Goal: Communication & Community: Share content

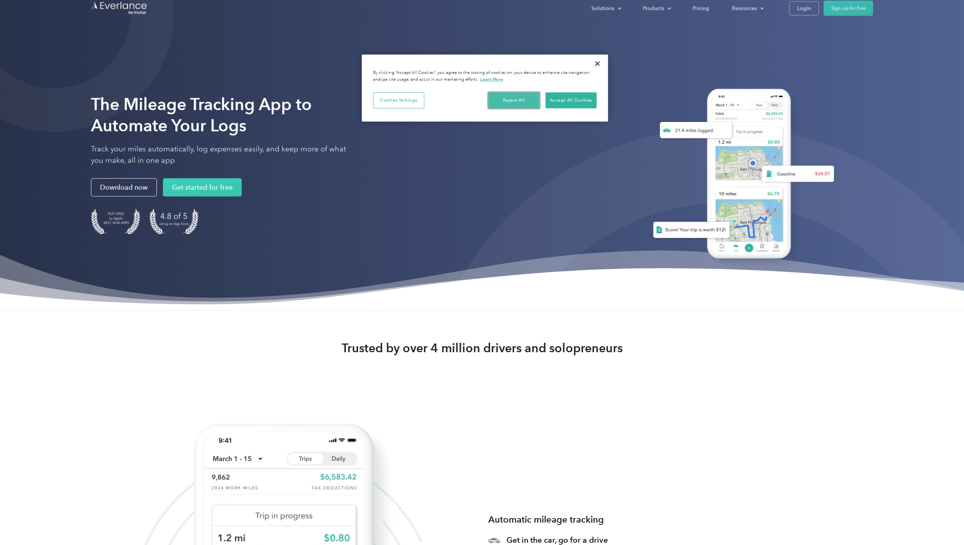
click at [514, 97] on button "Reject All" at bounding box center [513, 100] width 51 height 16
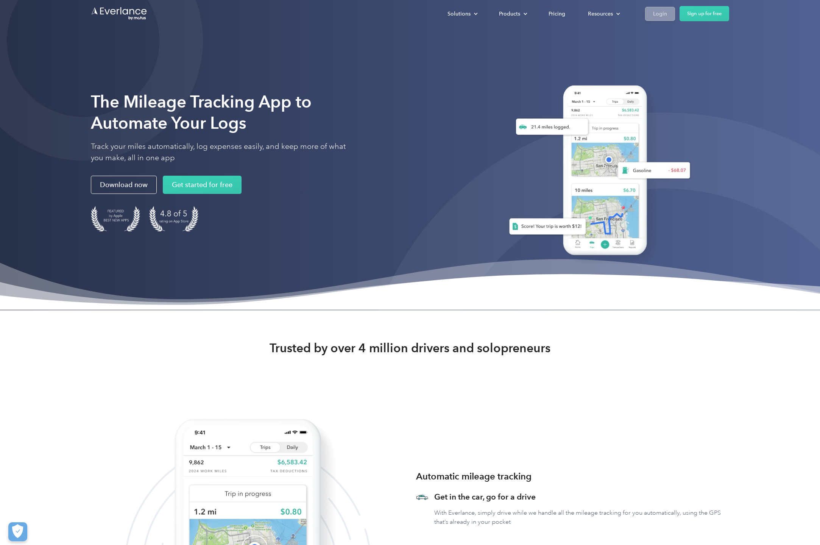
click at [668, 12] on link "Login" at bounding box center [660, 14] width 30 height 14
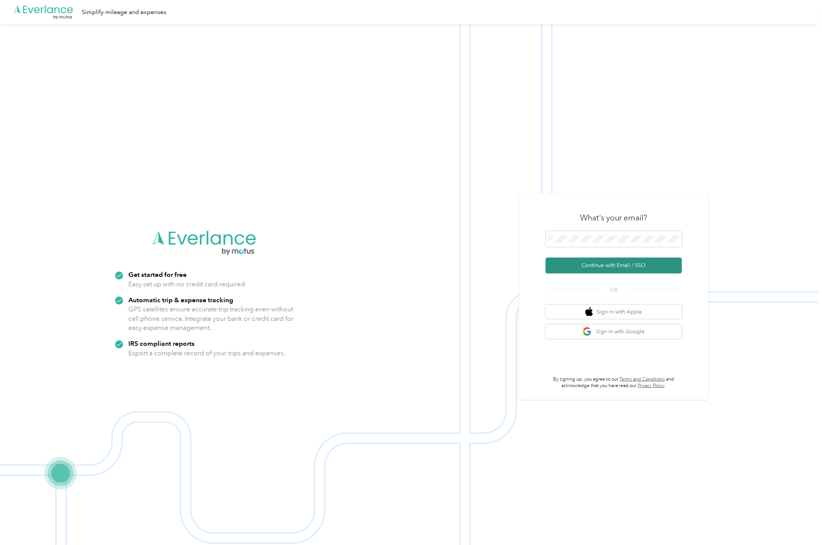
click at [632, 267] on button "Continue with Email / SSO" at bounding box center [614, 265] width 136 height 16
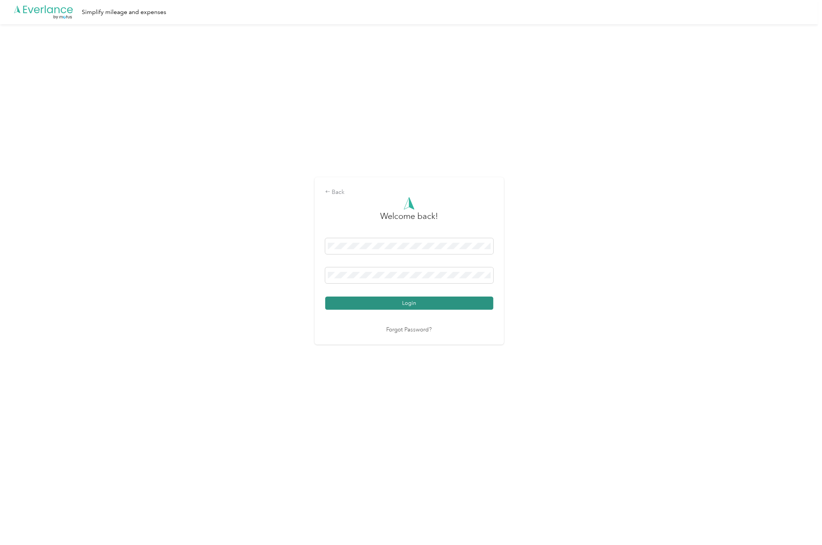
click at [417, 301] on button "Login" at bounding box center [409, 302] width 168 height 13
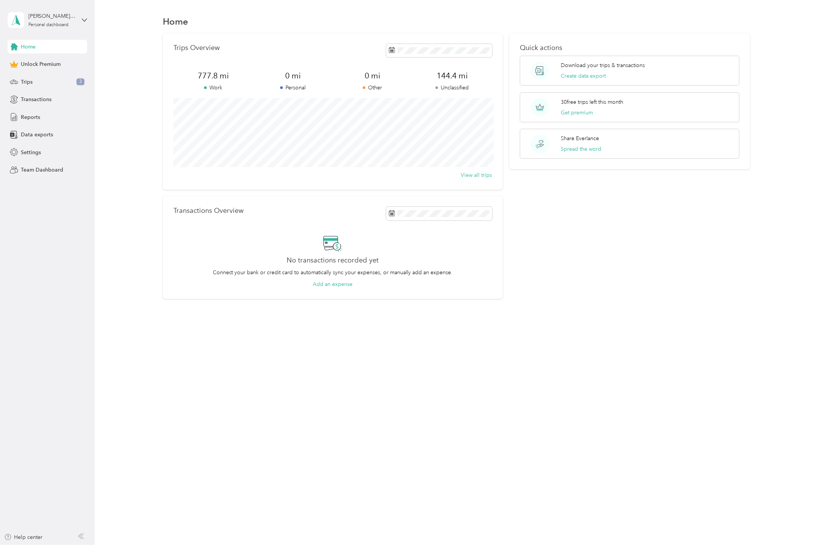
click at [458, 340] on div "Home Trips Overview 777.8 mi Work 0 mi Personal 0 mi Other 144.4 mi Unclassifie…" at bounding box center [457, 170] width 724 height 340
click at [453, 342] on div "Home Trips Overview 777.8 mi Work 0 mi Personal 0 mi Other 144.4 mi Unclassifie…" at bounding box center [457, 272] width 724 height 545
click at [49, 81] on div "Trips 3" at bounding box center [48, 82] width 80 height 14
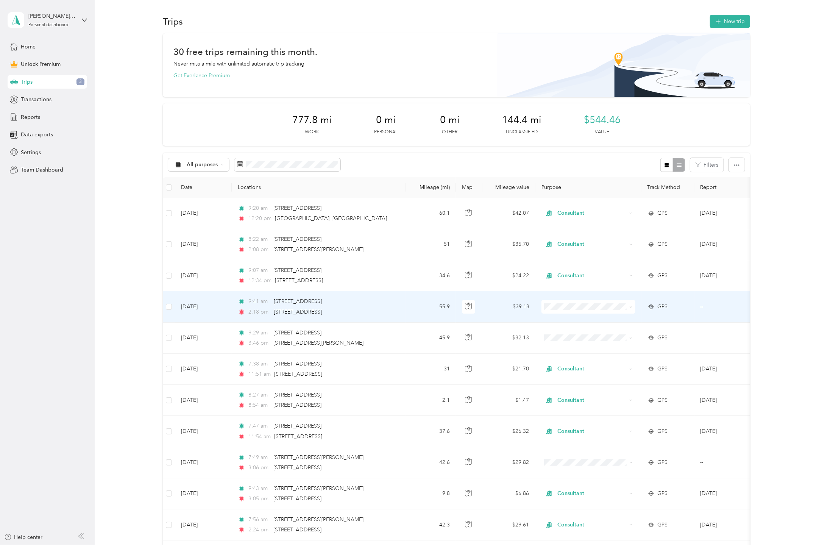
click at [403, 312] on td "9:41 am [STREET_ADDRESS] 2:18 pm [STREET_ADDRESS]" at bounding box center [319, 306] width 174 height 31
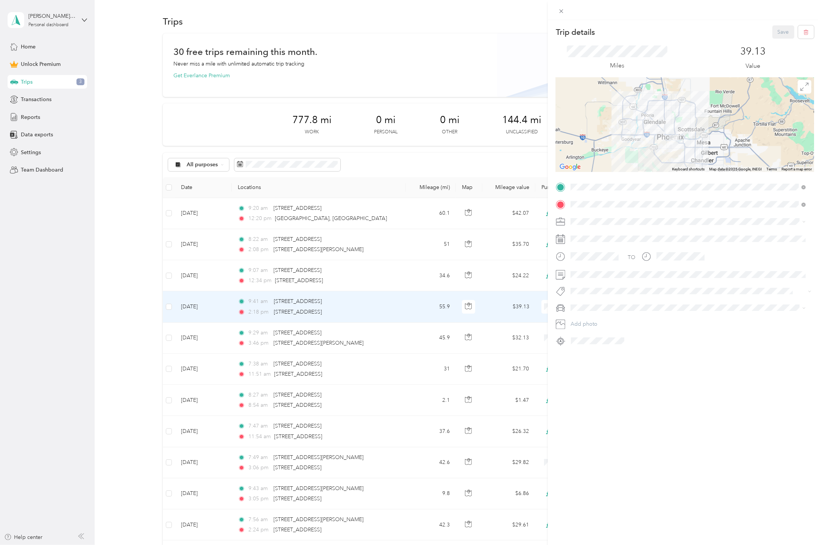
click at [691, 121] on div at bounding box center [685, 124] width 258 height 95
click at [800, 84] on icon at bounding box center [804, 87] width 8 height 8
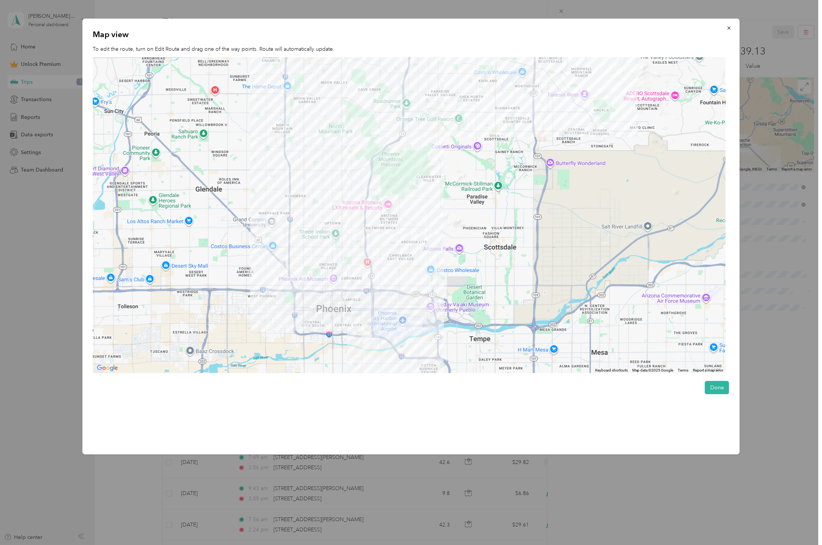
drag, startPoint x: 389, startPoint y: 193, endPoint x: 432, endPoint y: 187, distance: 42.9
click at [432, 187] on div at bounding box center [409, 215] width 633 height 316
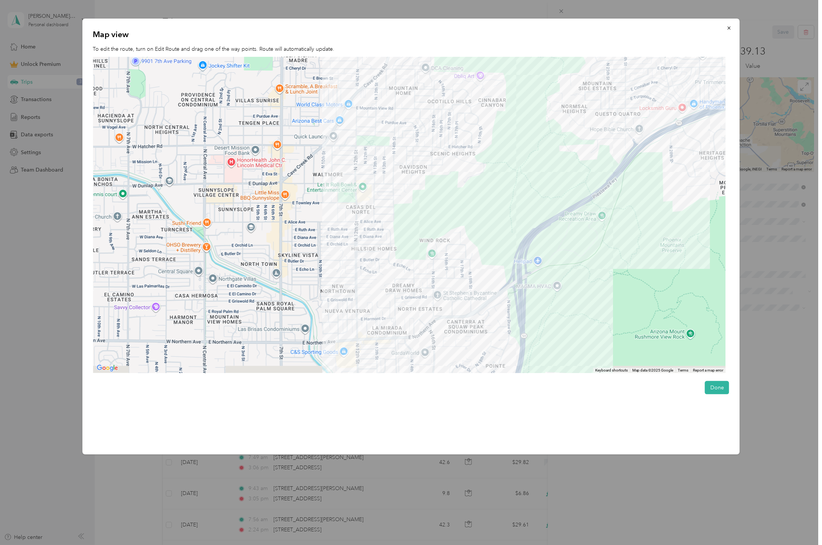
drag, startPoint x: 296, startPoint y: 175, endPoint x: 351, endPoint y: 114, distance: 81.8
click at [351, 114] on div at bounding box center [409, 215] width 633 height 316
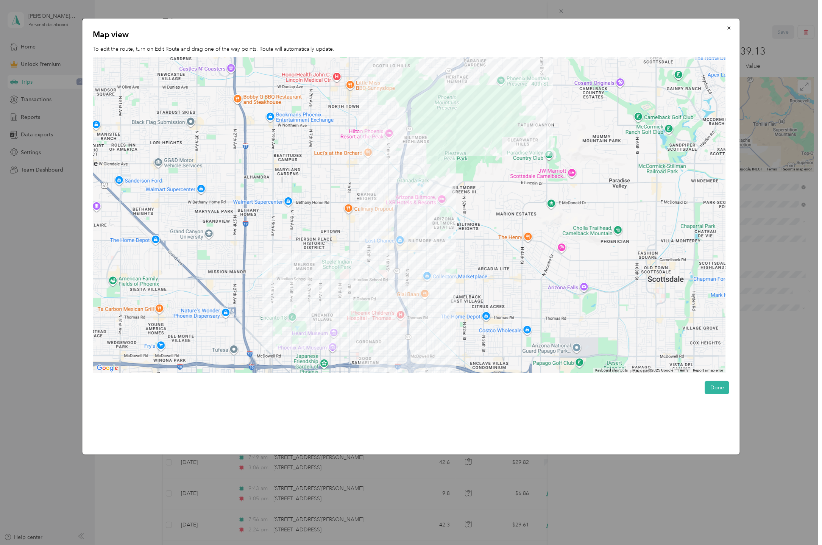
drag, startPoint x: 355, startPoint y: 274, endPoint x: 372, endPoint y: 227, distance: 49.6
click at [372, 227] on div at bounding box center [409, 215] width 633 height 316
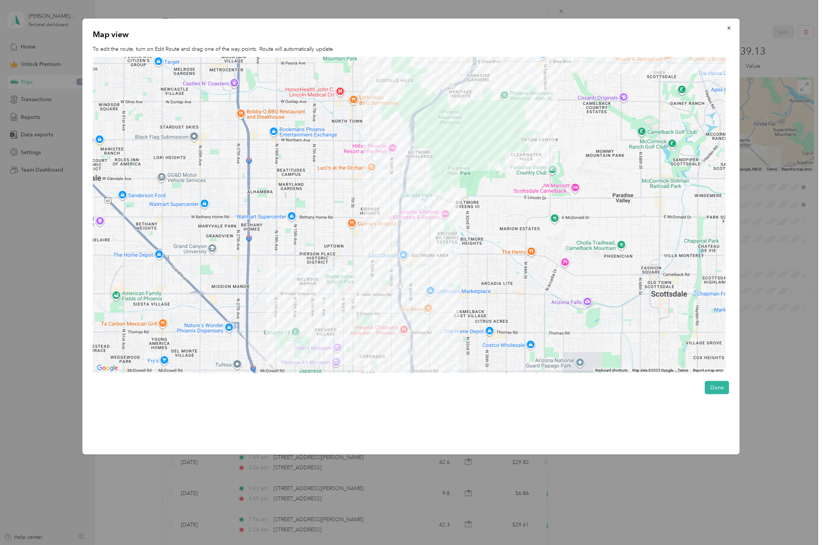
drag, startPoint x: 469, startPoint y: 137, endPoint x: 472, endPoint y: 147, distance: 10.1
click at [472, 147] on div at bounding box center [409, 215] width 633 height 316
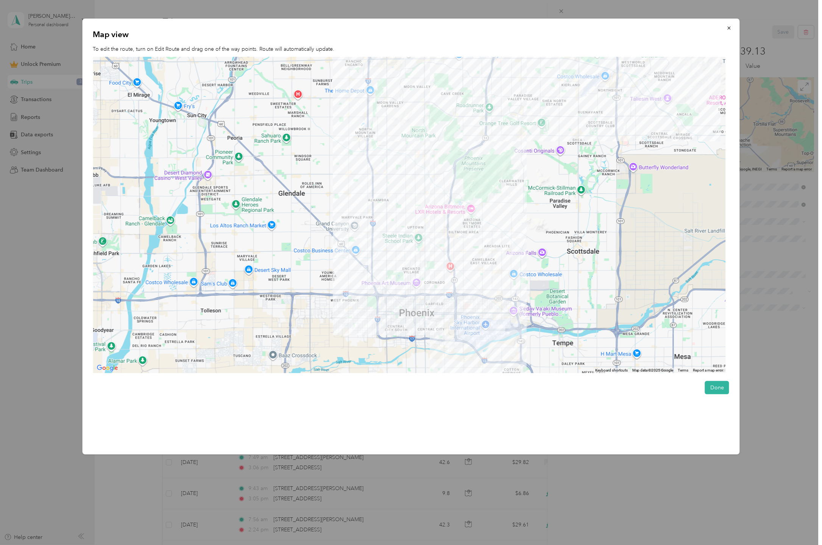
drag, startPoint x: 518, startPoint y: 131, endPoint x: 531, endPoint y: 163, distance: 34.3
click at [531, 163] on div at bounding box center [409, 215] width 633 height 316
click at [729, 25] on span "button" at bounding box center [729, 28] width 5 height 6
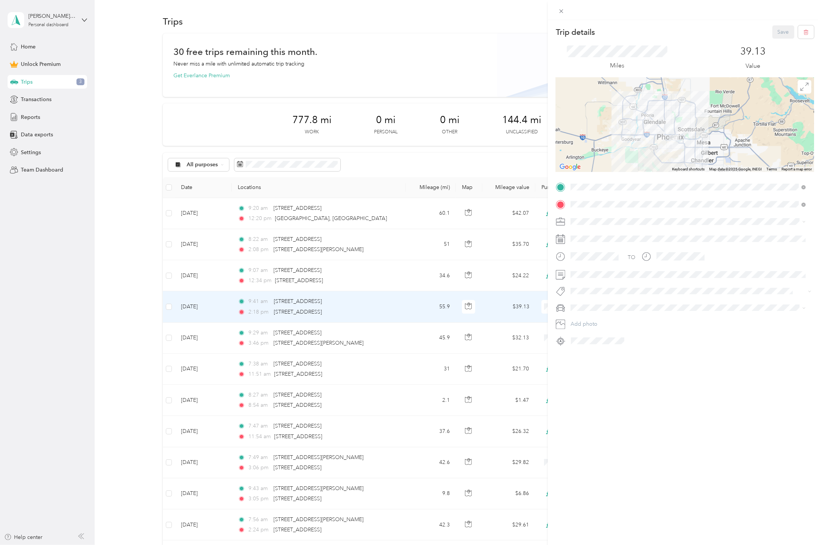
click at [481, 80] on div "Trip details Save This trip cannot be edited because it is either under review,…" at bounding box center [411, 272] width 822 height 545
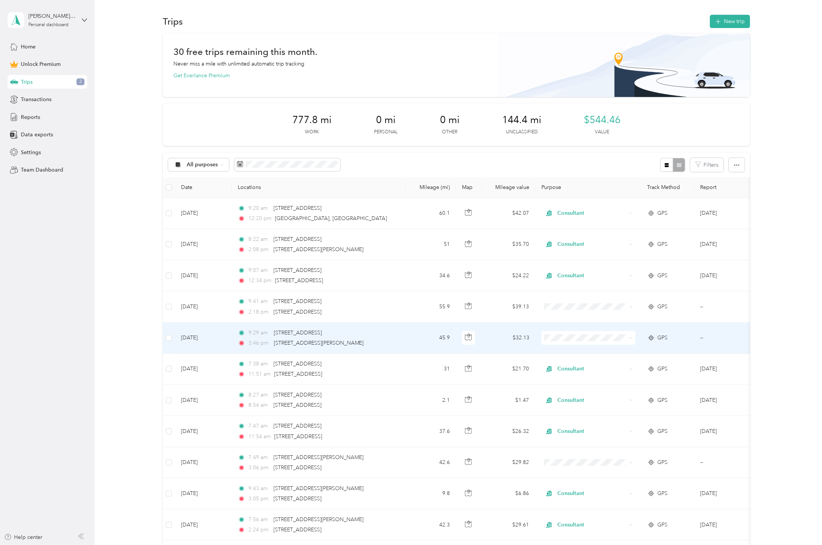
click at [405, 337] on td "9:29 am [STREET_ADDRESS] 3:46 pm [STREET_ADDRESS][PERSON_NAME]" at bounding box center [319, 338] width 174 height 31
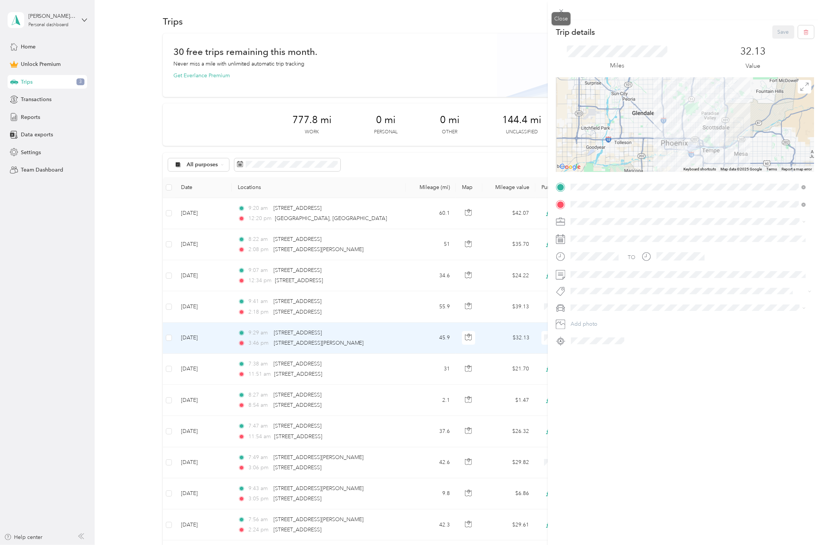
click at [563, 13] on icon at bounding box center [561, 11] width 6 height 6
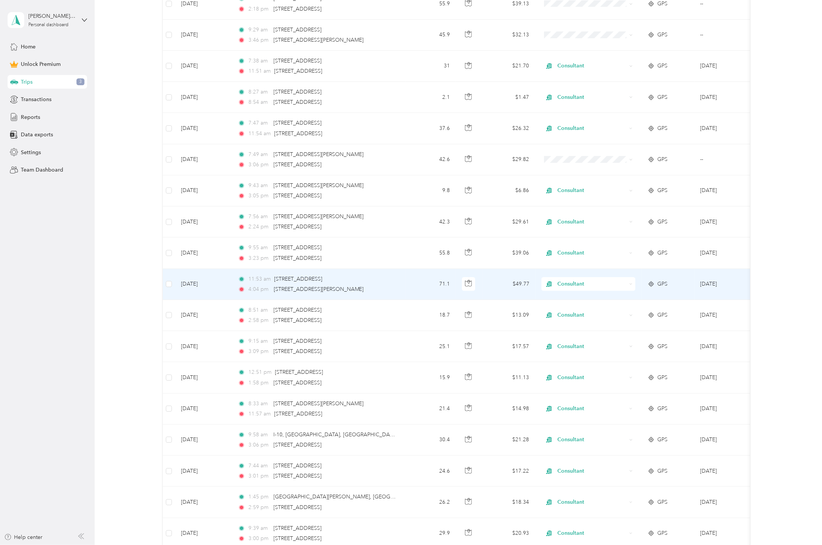
scroll to position [189, 0]
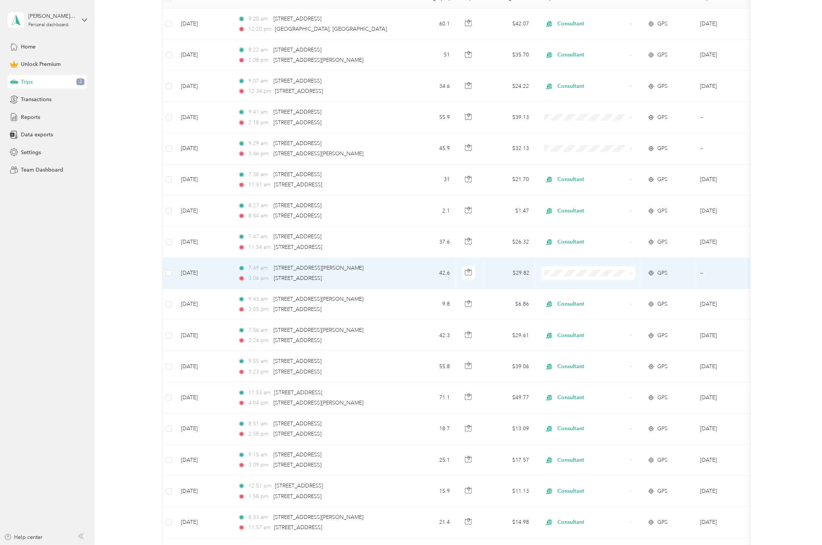
click at [394, 275] on div "3:06 pm [STREET_ADDRESS]" at bounding box center [317, 278] width 159 height 8
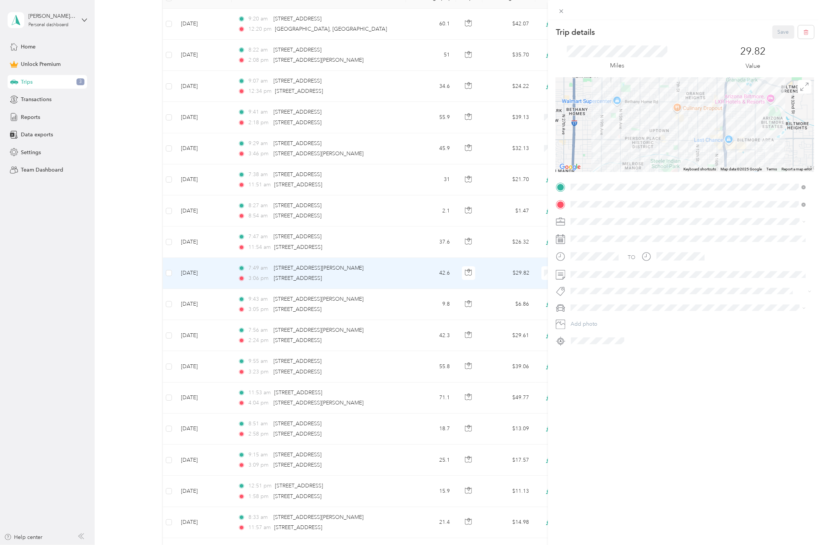
drag, startPoint x: 688, startPoint y: 111, endPoint x: 678, endPoint y: 133, distance: 24.1
click at [678, 147] on div at bounding box center [685, 124] width 258 height 95
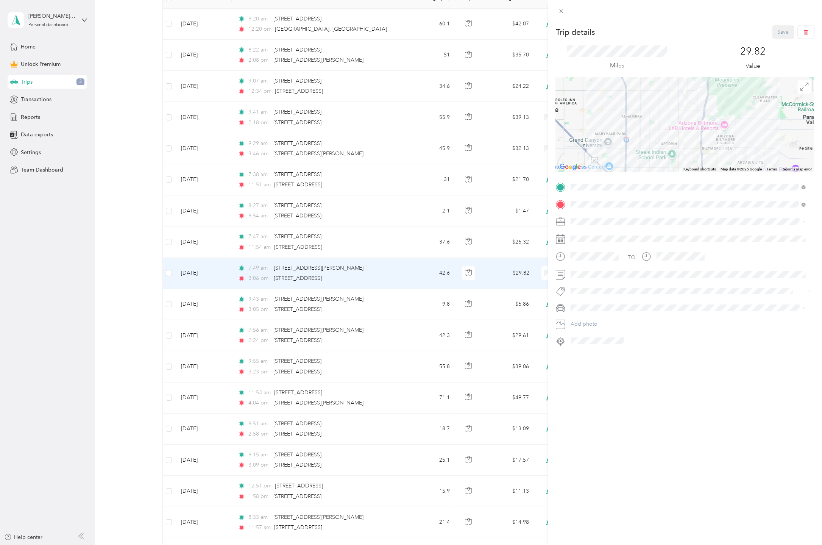
drag, startPoint x: 680, startPoint y: 125, endPoint x: 678, endPoint y: 141, distance: 15.6
click at [678, 141] on div at bounding box center [685, 124] width 258 height 95
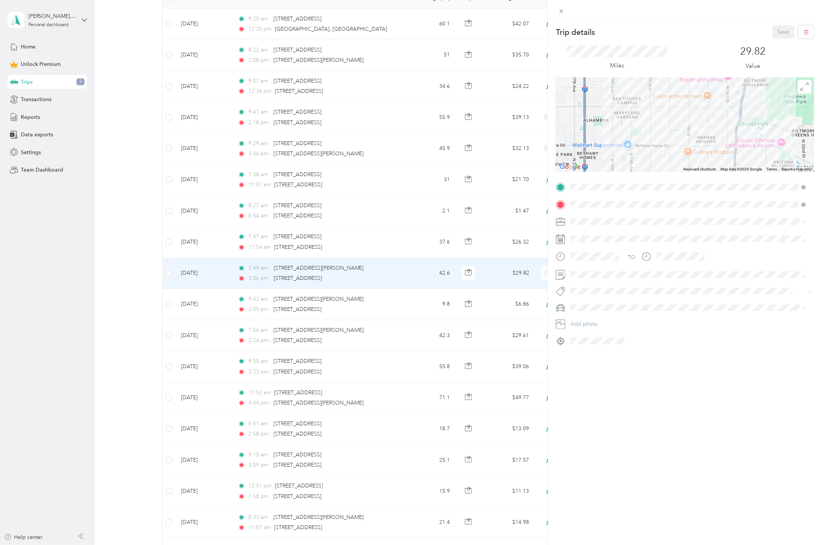
drag, startPoint x: 691, startPoint y: 123, endPoint x: 703, endPoint y: 123, distance: 11.4
click at [703, 123] on div at bounding box center [685, 124] width 258 height 95
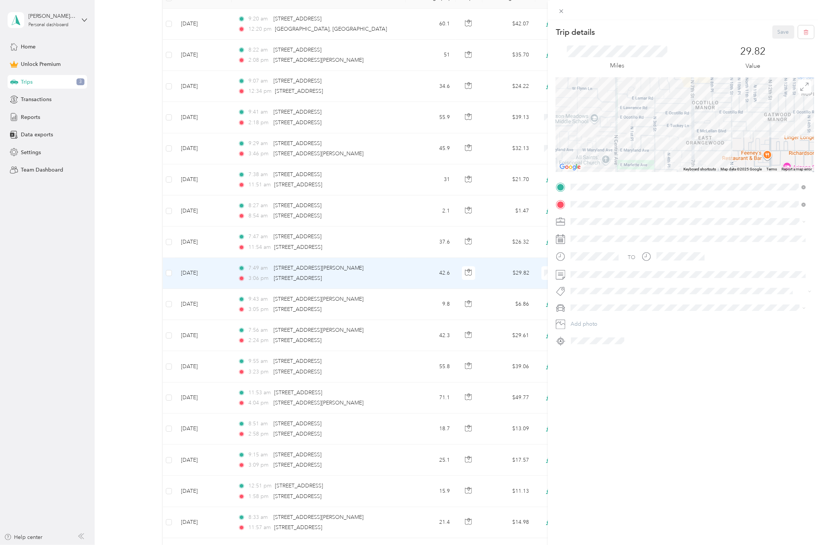
drag, startPoint x: 682, startPoint y: 125, endPoint x: 637, endPoint y: 120, distance: 45.7
click at [637, 120] on div at bounding box center [685, 124] width 258 height 95
drag, startPoint x: 647, startPoint y: 150, endPoint x: 648, endPoint y: 130, distance: 19.7
click at [648, 131] on div at bounding box center [685, 124] width 258 height 95
drag, startPoint x: 642, startPoint y: 144, endPoint x: 647, endPoint y: 97, distance: 47.2
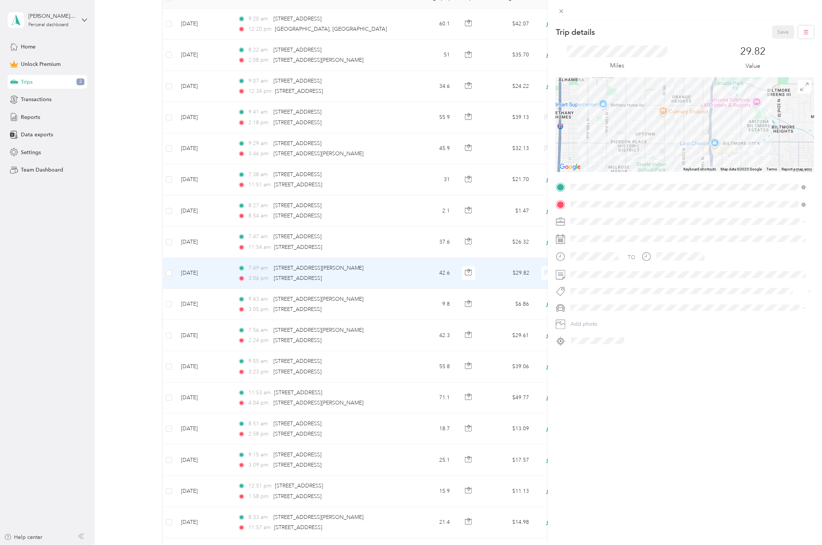
click at [647, 97] on div at bounding box center [685, 124] width 258 height 95
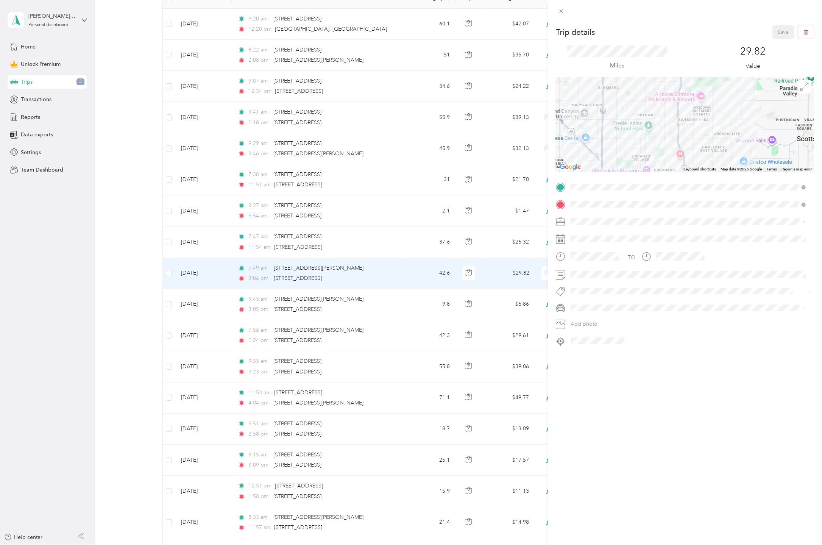
drag, startPoint x: 652, startPoint y: 115, endPoint x: 650, endPoint y: 120, distance: 5.3
click at [650, 120] on div at bounding box center [685, 124] width 258 height 95
click at [429, 271] on div "Trip details Save This trip cannot be edited because it is either under review,…" at bounding box center [411, 272] width 822 height 545
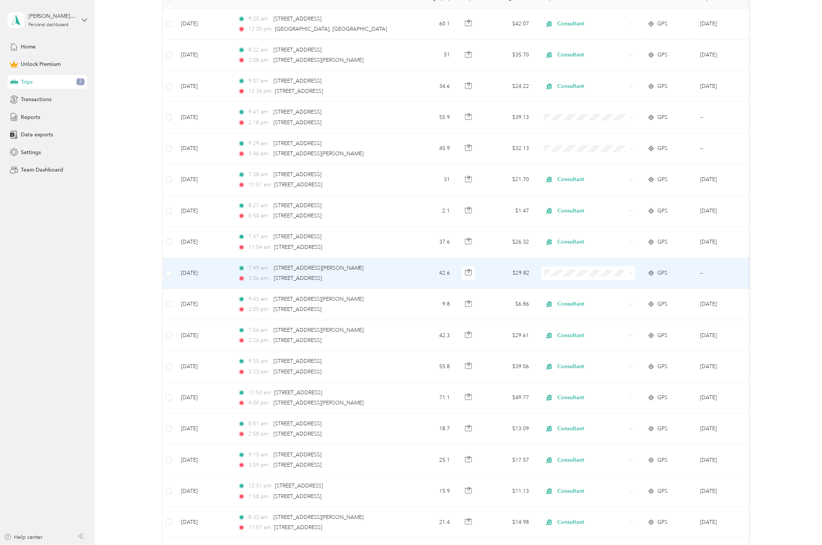
click at [570, 288] on span "Work" at bounding box center [595, 286] width 70 height 8
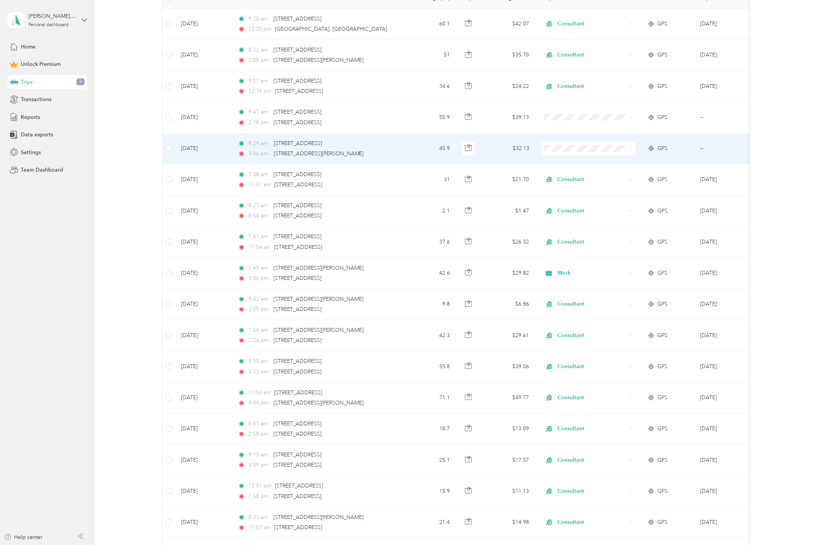
click at [518, 148] on td "$32.13" at bounding box center [508, 148] width 53 height 31
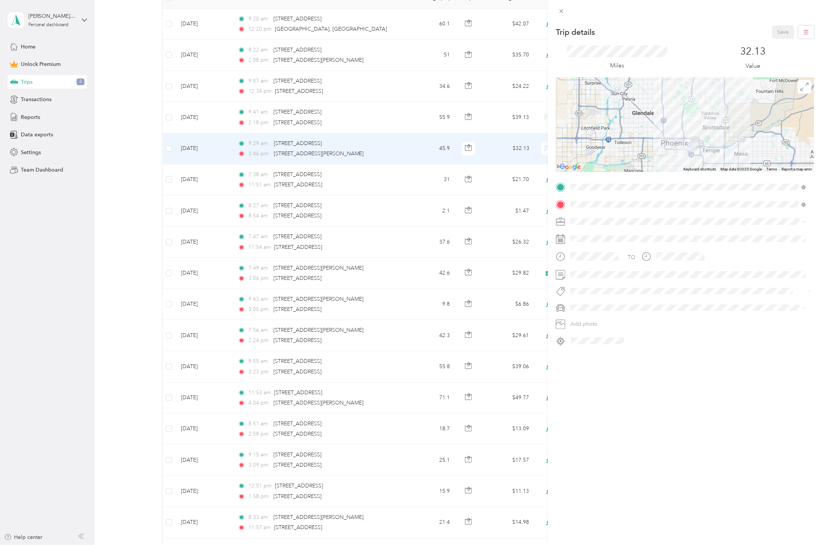
click at [532, 147] on div "Trip details Save This trip cannot be edited because it is either under review,…" at bounding box center [411, 272] width 822 height 545
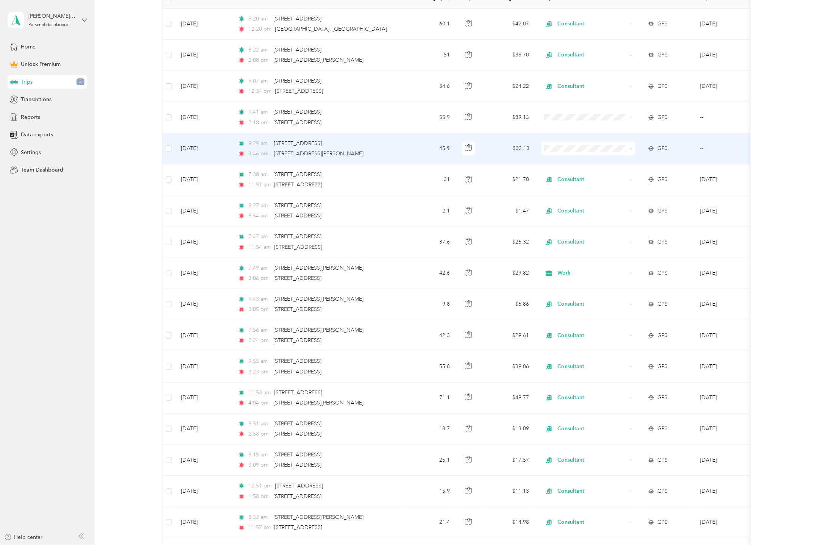
click at [534, 148] on td "$32.13" at bounding box center [508, 148] width 53 height 31
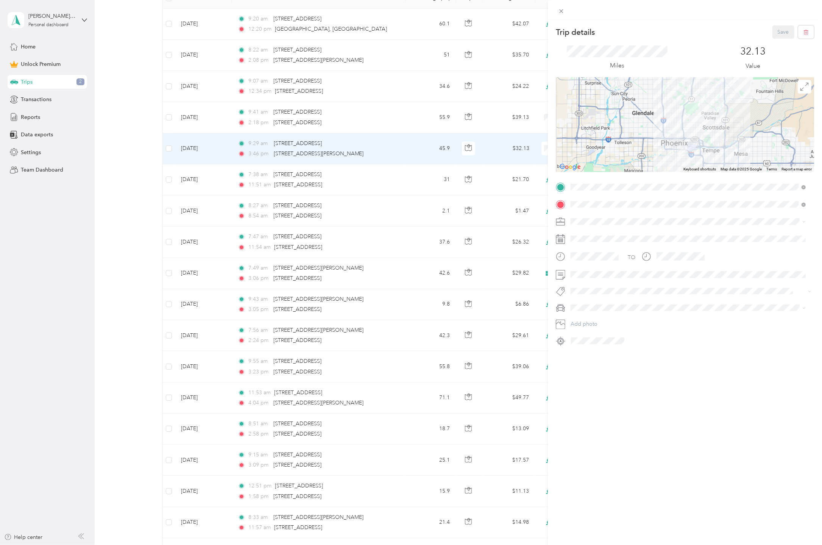
click at [514, 148] on div "Trip details Save This trip cannot be edited because it is either under review,…" at bounding box center [411, 272] width 822 height 545
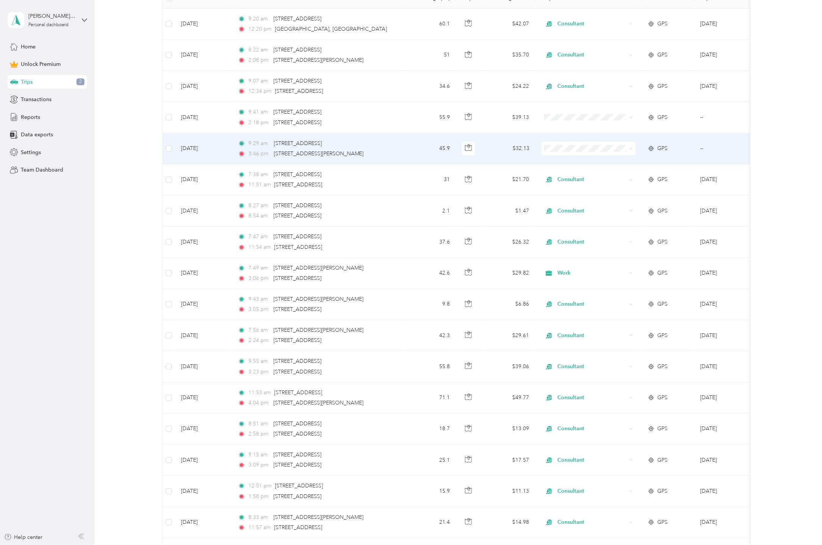
click at [571, 164] on li "Work" at bounding box center [588, 161] width 94 height 13
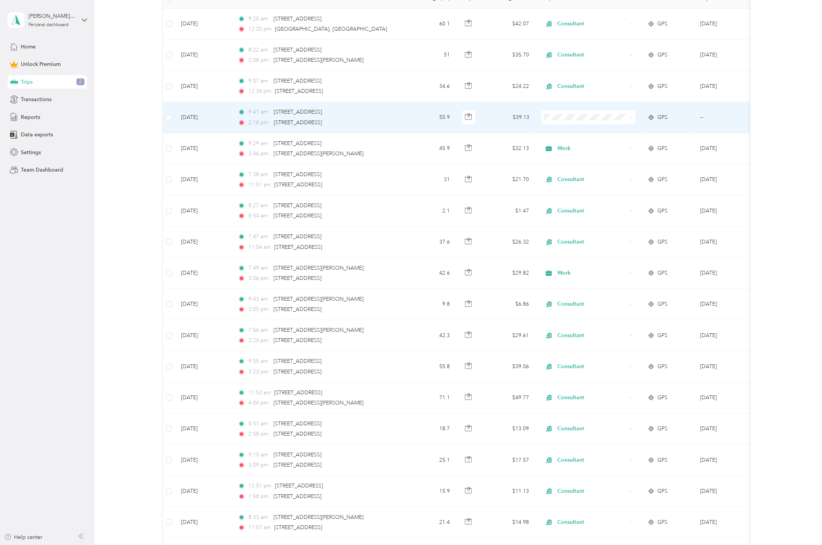
click at [568, 127] on span "Work" at bounding box center [595, 130] width 70 height 8
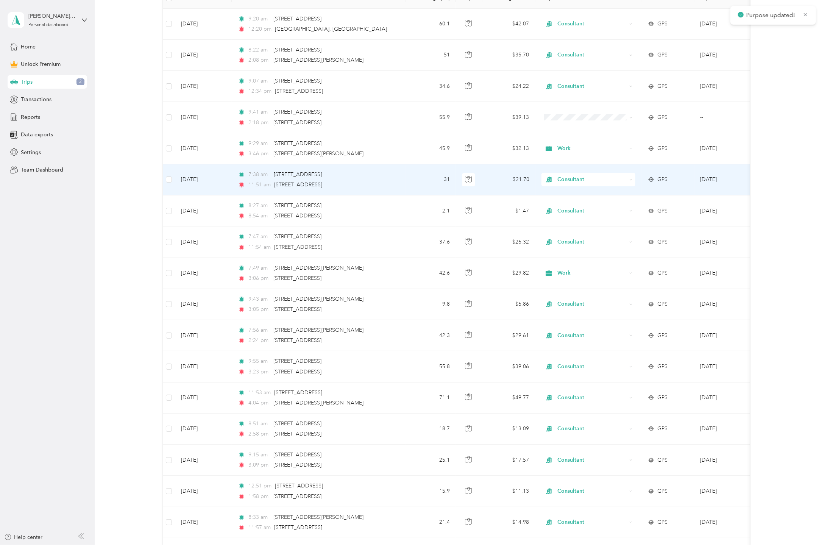
click at [569, 178] on span "Consultant" at bounding box center [591, 179] width 69 height 8
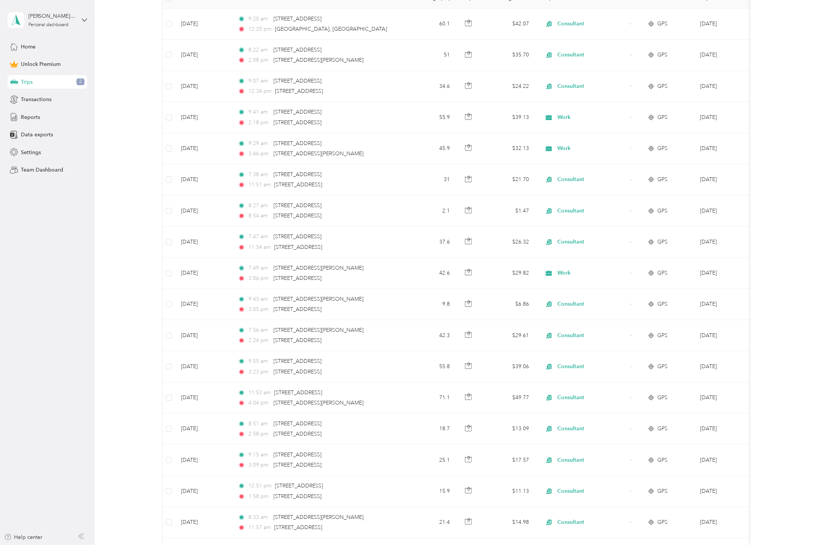
click at [764, 182] on div "30 free trips remaining this month. Never miss a mile with unlimited automatic …" at bounding box center [456, 342] width 705 height 996
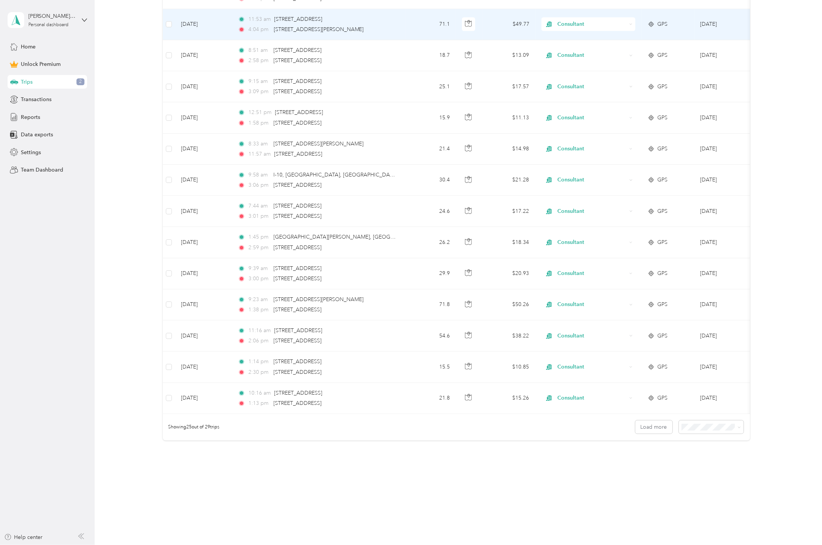
scroll to position [527, 0]
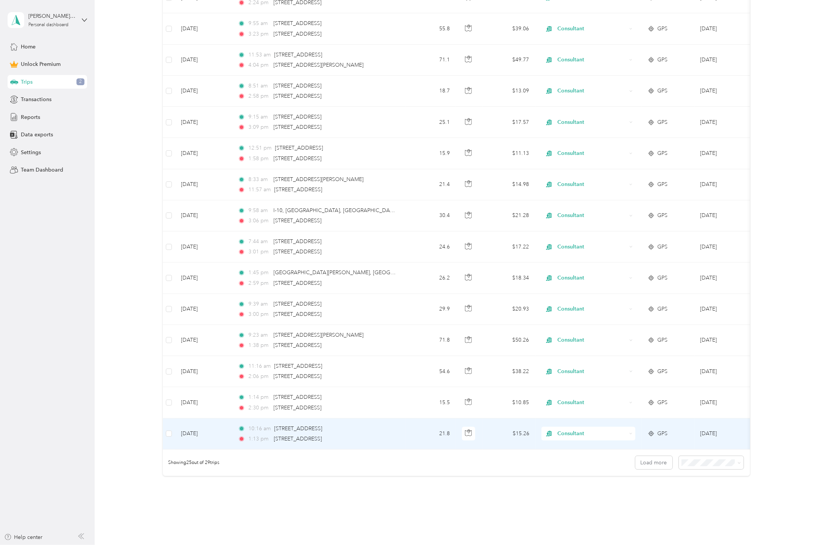
click at [567, 427] on div "Consultant" at bounding box center [588, 434] width 94 height 14
click at [574, 438] on li "Work" at bounding box center [588, 444] width 94 height 13
click at [577, 429] on span "Consultant" at bounding box center [591, 433] width 69 height 8
click at [581, 449] on li "Work" at bounding box center [588, 444] width 94 height 13
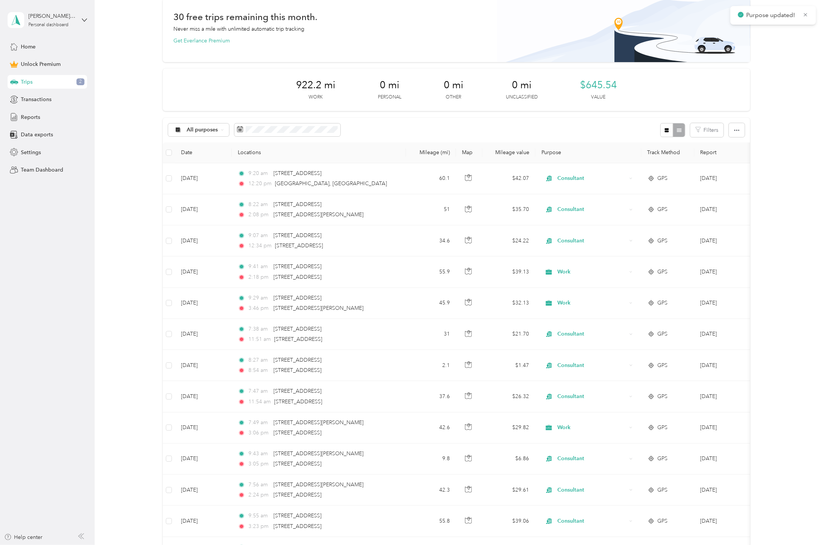
scroll to position [0, 0]
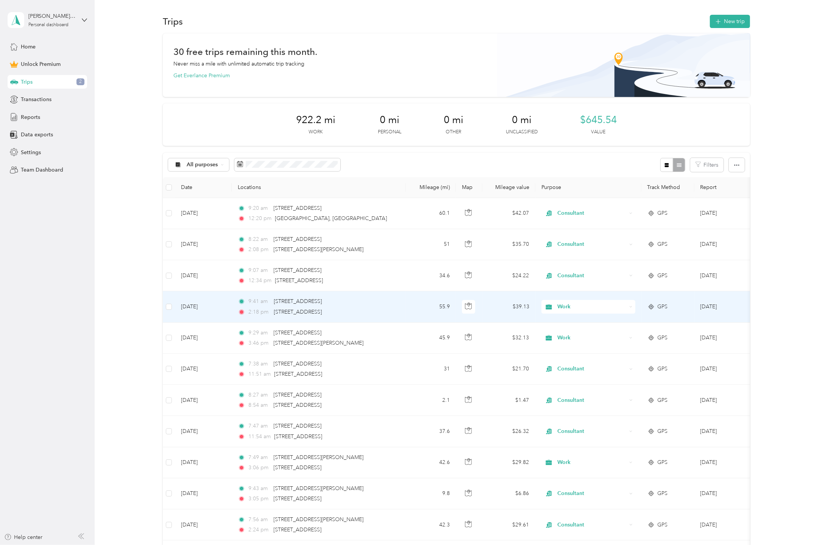
click at [567, 303] on span "Work" at bounding box center [591, 307] width 69 height 8
click at [593, 344] on span "Consultant" at bounding box center [595, 346] width 70 height 8
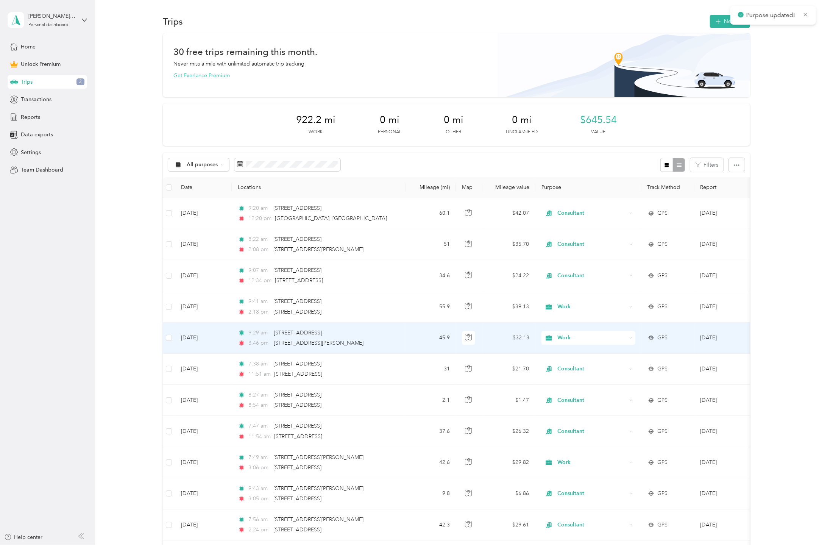
click at [584, 338] on span "Work" at bounding box center [591, 338] width 69 height 8
click at [587, 375] on span "Consultant" at bounding box center [595, 378] width 70 height 8
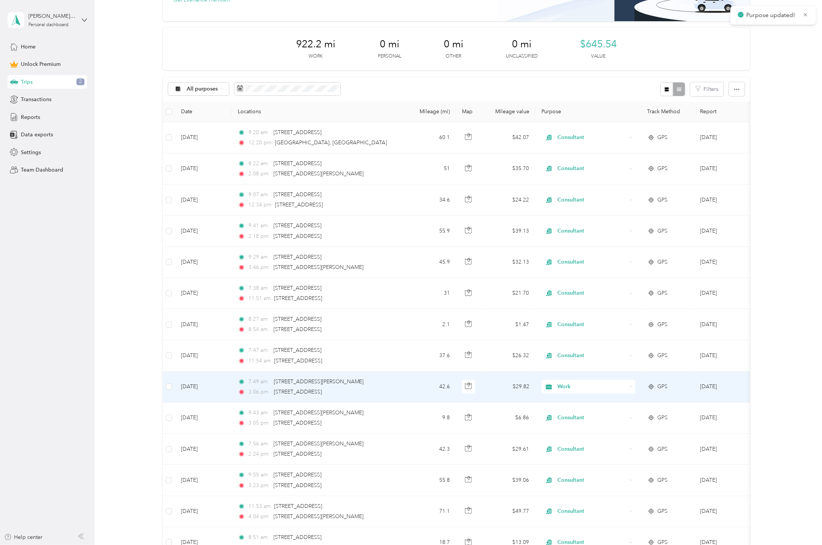
click at [583, 384] on span "Work" at bounding box center [591, 386] width 69 height 8
click at [582, 422] on span "Consultant" at bounding box center [595, 426] width 70 height 8
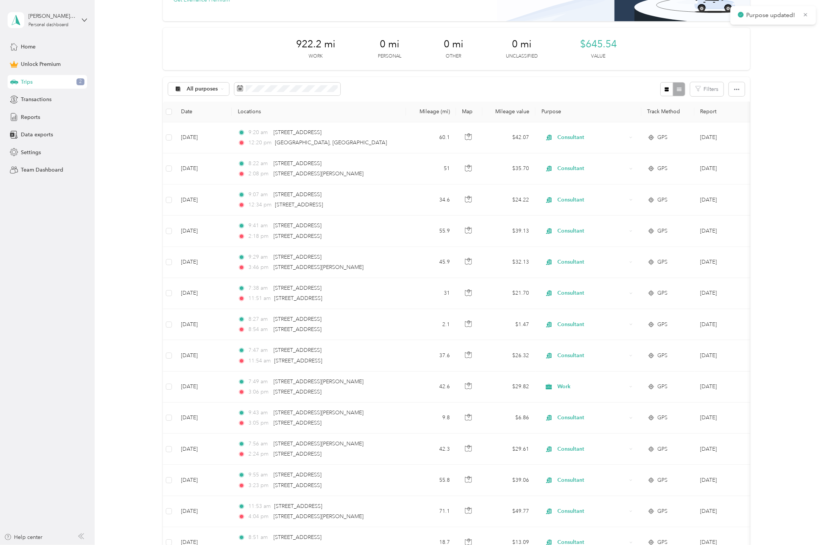
click at [775, 382] on div "30 free trips remaining this month. Never miss a mile with unlimited automatic …" at bounding box center [456, 456] width 705 height 996
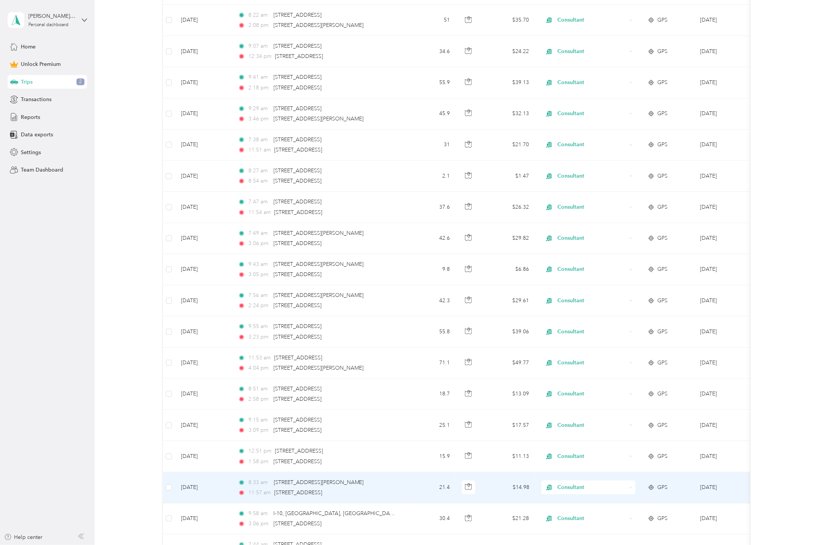
scroll to position [0, 0]
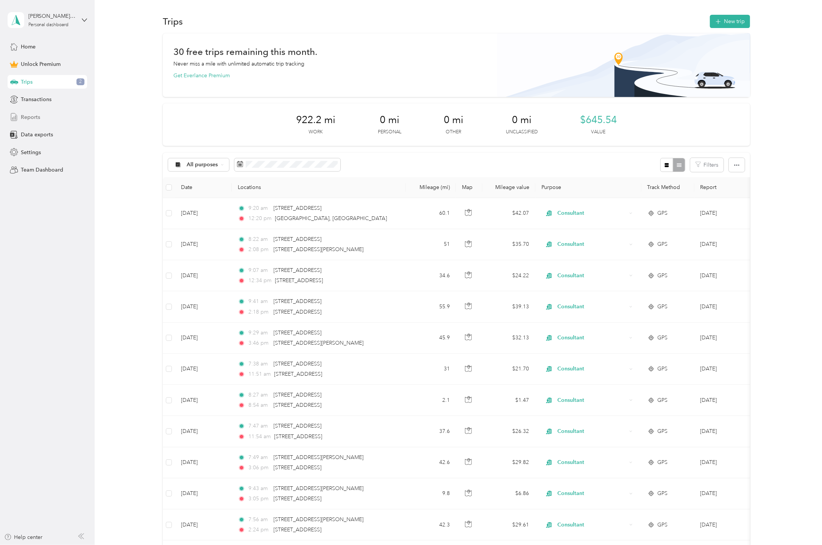
click at [42, 118] on div "Reports" at bounding box center [48, 117] width 80 height 14
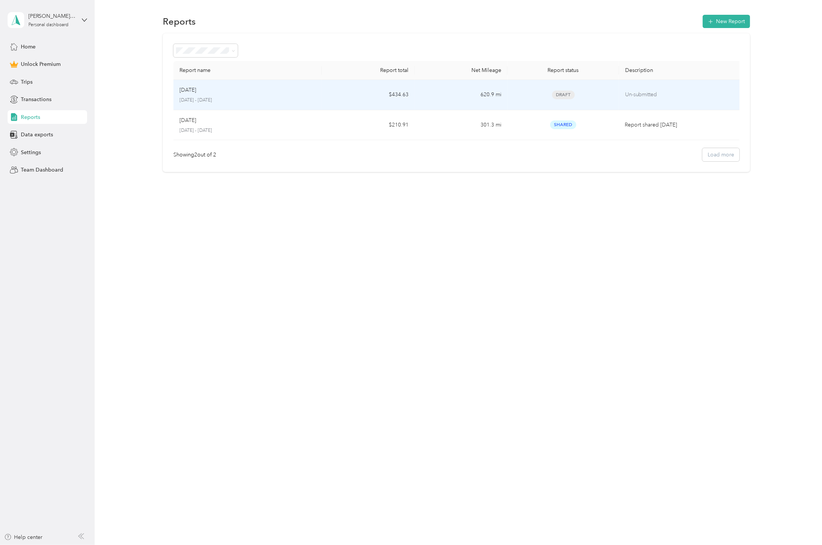
click at [287, 93] on div "[DATE]" at bounding box center [247, 90] width 136 height 8
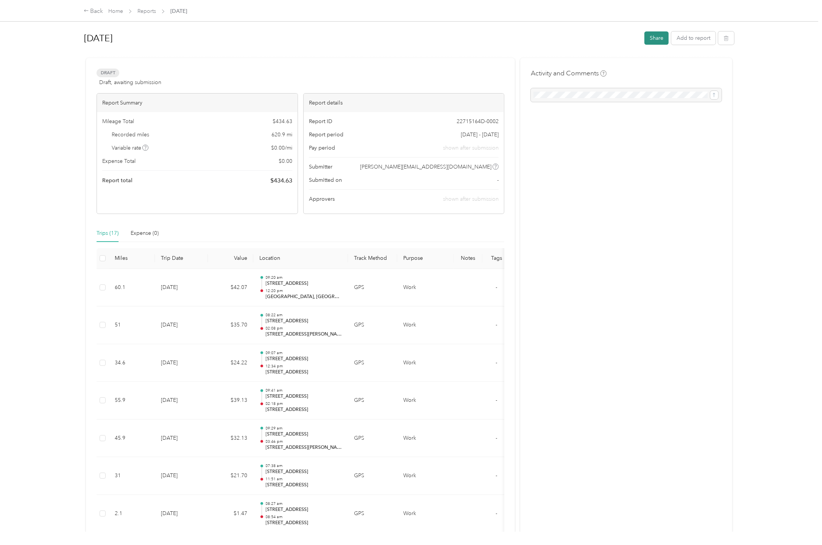
click at [652, 37] on button "Share" at bounding box center [656, 37] width 24 height 13
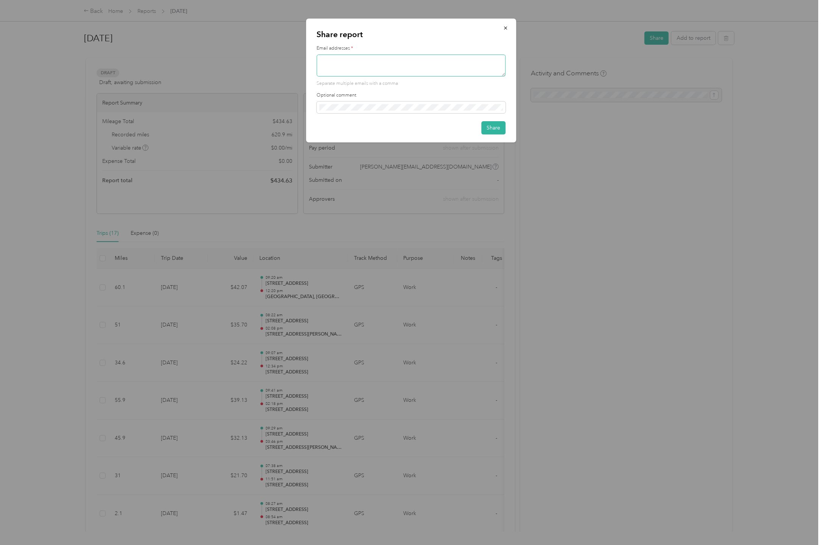
click at [346, 65] on textarea at bounding box center [411, 66] width 189 height 22
type textarea "k"
type textarea "m"
click at [491, 67] on textarea at bounding box center [411, 66] width 189 height 22
type textarea "[PERSON_NAME][EMAIL_ADDRESS][DOMAIN_NAME]"
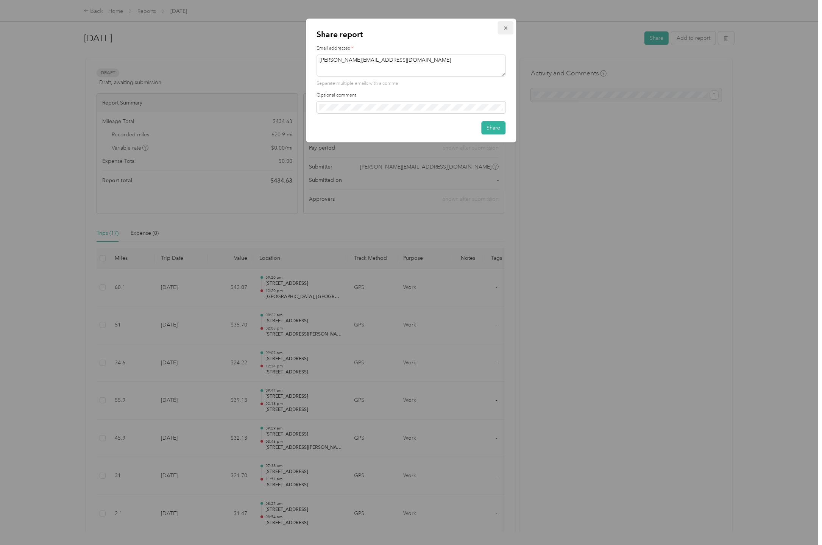
click at [504, 29] on icon "button" at bounding box center [505, 28] width 3 height 3
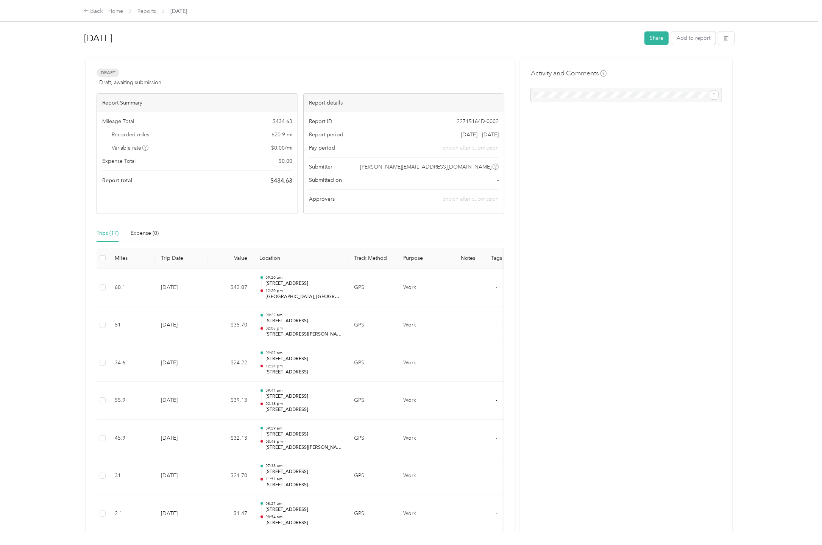
click at [328, 45] on h1 "[DATE]" at bounding box center [361, 38] width 555 height 18
click at [578, 98] on div at bounding box center [626, 95] width 191 height 14
click at [711, 95] on div at bounding box center [626, 95] width 191 height 14
click at [666, 71] on div "Activity and Comments" at bounding box center [626, 86] width 191 height 34
click at [592, 97] on div at bounding box center [626, 95] width 191 height 14
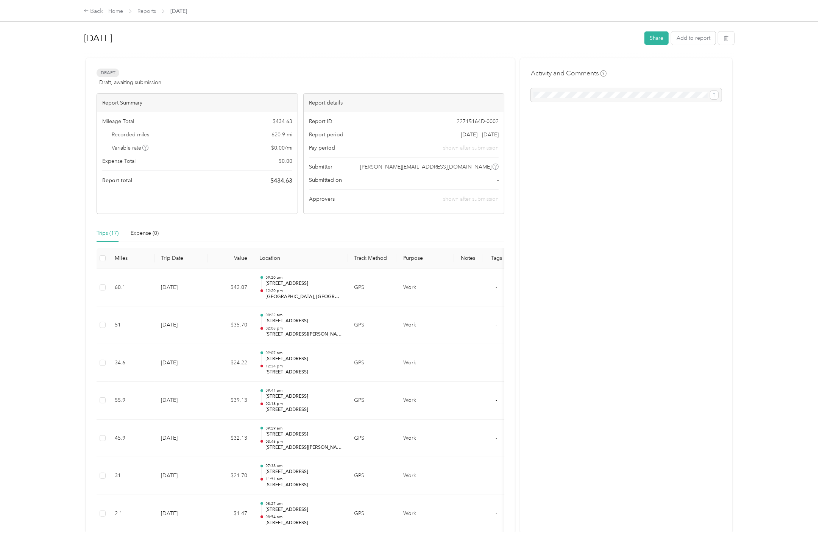
click at [561, 96] on div at bounding box center [626, 95] width 191 height 14
click at [697, 40] on button "Add to report" at bounding box center [693, 37] width 44 height 13
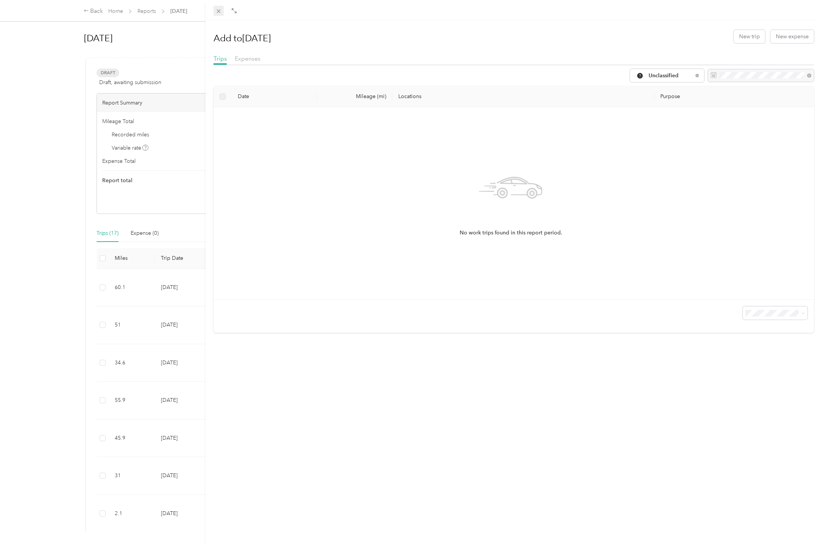
click at [215, 7] on span at bounding box center [219, 11] width 11 height 11
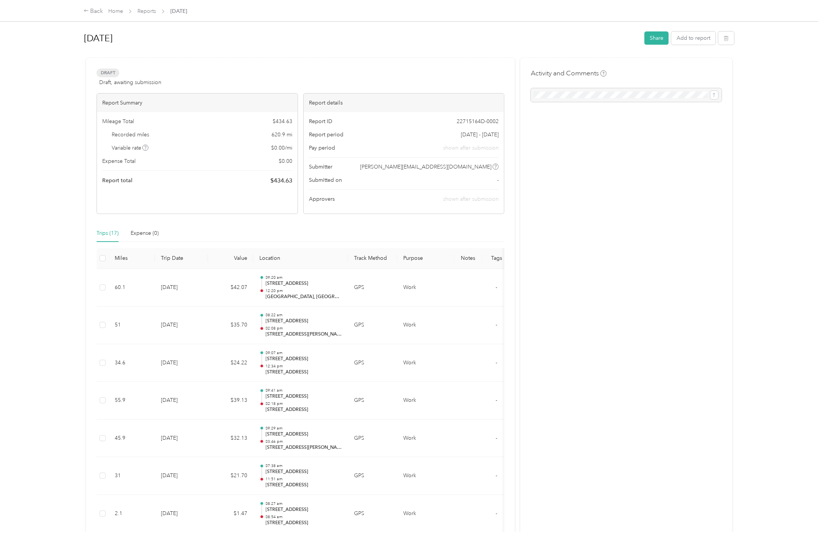
click at [185, 31] on div at bounding box center [411, 272] width 822 height 545
click at [650, 43] on button "Share" at bounding box center [656, 37] width 24 height 13
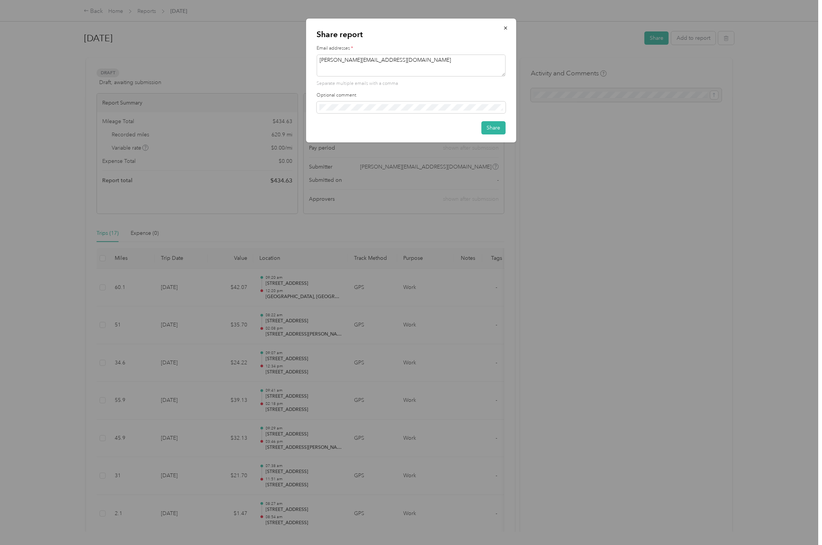
drag, startPoint x: 395, startPoint y: 65, endPoint x: 301, endPoint y: 64, distance: 94.7
click at [301, 544] on div "Share report Email addresses * [PERSON_NAME][EMAIL_ADDRESS][DOMAIN_NAME] Separa…" at bounding box center [409, 545] width 818 height 0
paste textarea "[PERSON_NAME] <[PERSON_NAME][EMAIL_ADDRESS][DOMAIN_NAME]>, [PERSON_NAME] <[PERS…"
drag, startPoint x: 357, startPoint y: 60, endPoint x: 320, endPoint y: 61, distance: 37.5
click at [320, 61] on textarea "[PERSON_NAME] <[PERSON_NAME][EMAIL_ADDRESS][DOMAIN_NAME]>, [PERSON_NAME] <[PERS…" at bounding box center [411, 66] width 189 height 22
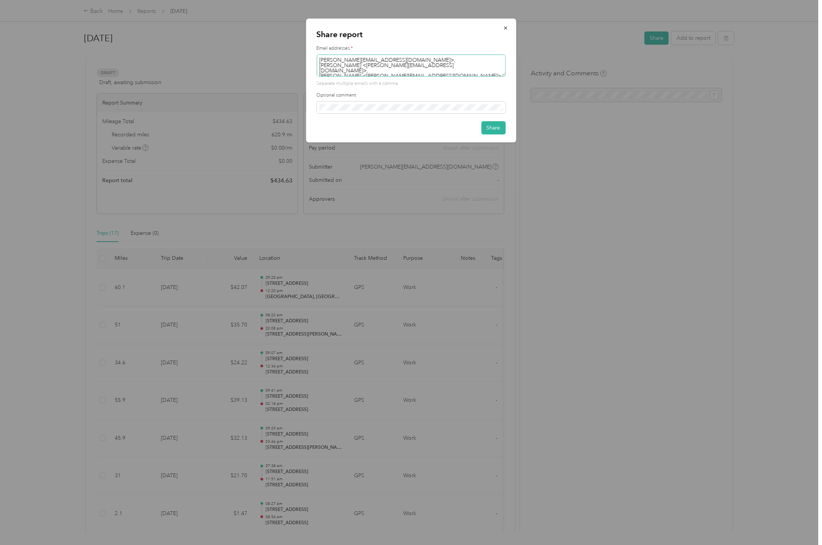
click at [381, 59] on textarea "[PERSON_NAME][EMAIL_ADDRESS][DOMAIN_NAME]>, [PERSON_NAME] <[PERSON_NAME][EMAIL_…" at bounding box center [411, 66] width 189 height 22
click at [376, 59] on textarea "[PERSON_NAME][EMAIL_ADDRESS][DOMAIN_NAME]>, [PERSON_NAME] <[PERSON_NAME][EMAIL_…" at bounding box center [411, 66] width 189 height 22
drag, startPoint x: 351, startPoint y: 65, endPoint x: 317, endPoint y: 65, distance: 34.8
click at [317, 65] on textarea "[PERSON_NAME][EMAIL_ADDRESS][DOMAIN_NAME], [PERSON_NAME] <[PERSON_NAME][EMAIL_A…" at bounding box center [411, 66] width 189 height 22
click at [435, 59] on textarea "[PERSON_NAME][EMAIL_ADDRESS][DOMAIN_NAME], [PERSON_NAME][EMAIL_ADDRESS][DOMAIN_…" at bounding box center [411, 66] width 189 height 22
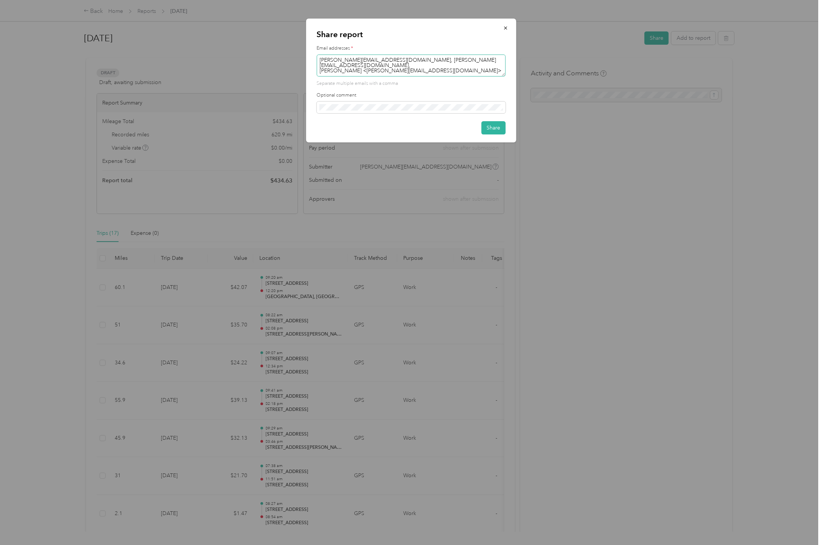
click at [426, 69] on textarea "[PERSON_NAME][EMAIL_ADDRESS][DOMAIN_NAME], [PERSON_NAME][EMAIL_ADDRESS][DOMAIN_…" at bounding box center [411, 66] width 189 height 22
drag, startPoint x: 356, startPoint y: 65, endPoint x: 320, endPoint y: 67, distance: 36.8
click at [320, 67] on textarea "[PERSON_NAME][EMAIL_ADDRESS][DOMAIN_NAME], [PERSON_NAME][EMAIL_ADDRESS][DOMAIN_…" at bounding box center [411, 66] width 189 height 22
click at [386, 65] on textarea "[PERSON_NAME][EMAIL_ADDRESS][DOMAIN_NAME], [PERSON_NAME][EMAIL_ADDRESS][DOMAIN_…" at bounding box center [411, 66] width 189 height 22
click at [444, 63] on textarea "[PERSON_NAME][EMAIL_ADDRESS][DOMAIN_NAME], [PERSON_NAME][EMAIL_ADDRESS][DOMAIN_…" at bounding box center [411, 66] width 189 height 22
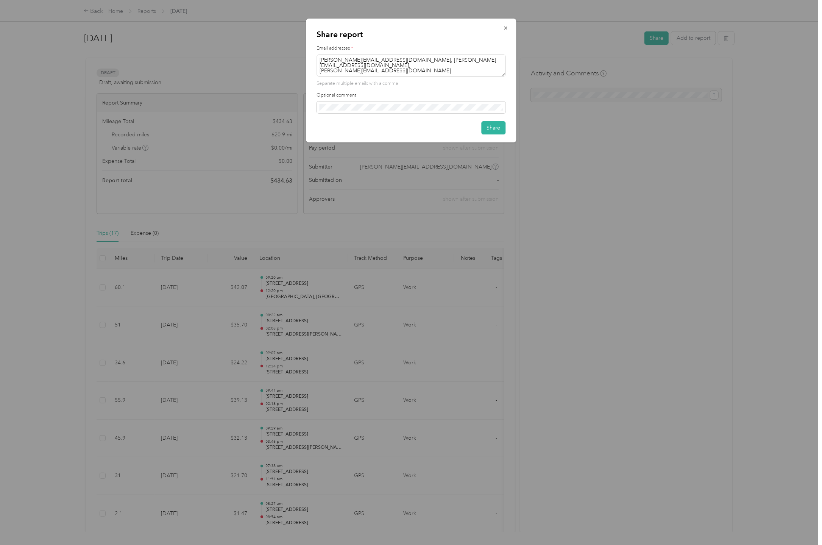
click at [401, 90] on div "Email addresses * [PERSON_NAME][EMAIL_ADDRESS][DOMAIN_NAME], [PERSON_NAME][EMAI…" at bounding box center [411, 79] width 189 height 68
click at [493, 128] on button "Share" at bounding box center [493, 127] width 24 height 13
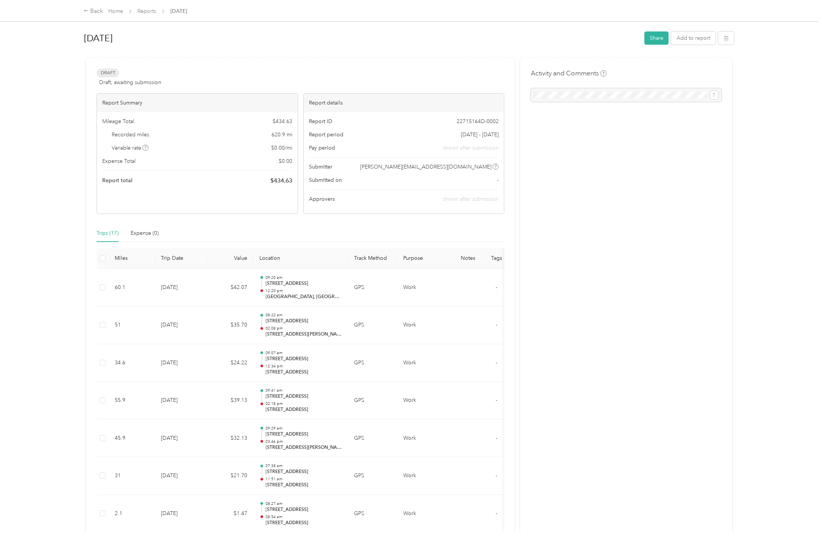
type textarea "[PERSON_NAME][EMAIL_ADDRESS][DOMAIN_NAME]"
